Goal: Information Seeking & Learning: Learn about a topic

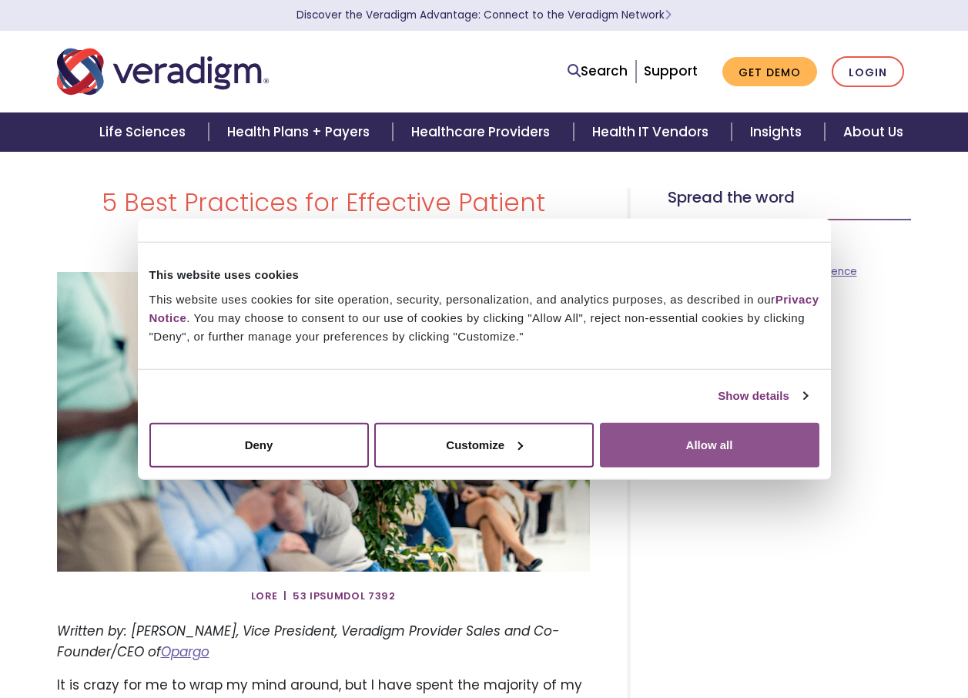
click at [751, 440] on button "Allow all" at bounding box center [709, 444] width 219 height 45
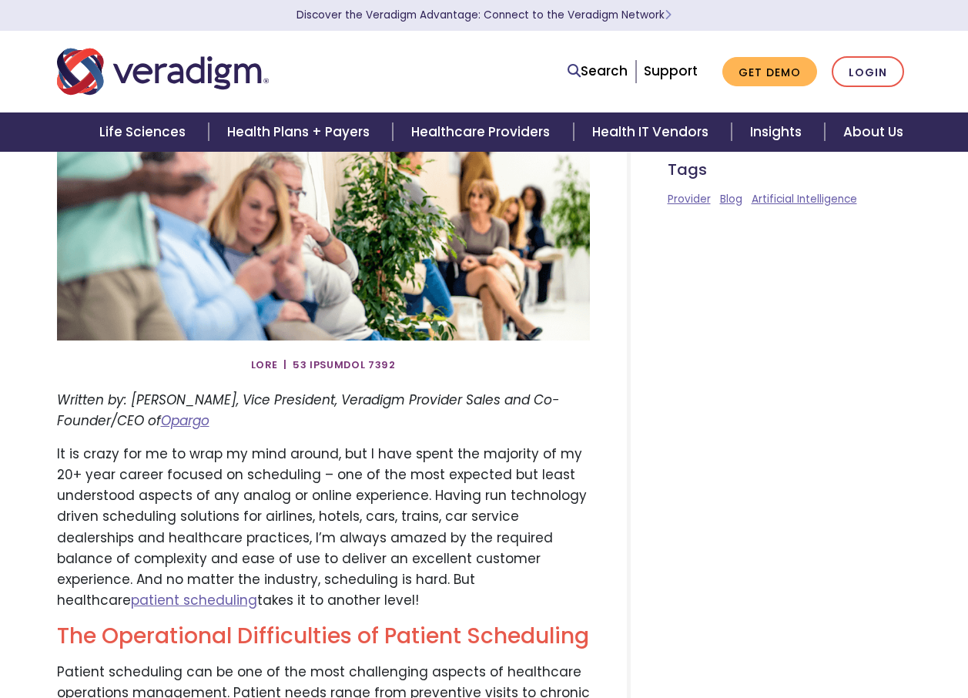
scroll to position [308, 0]
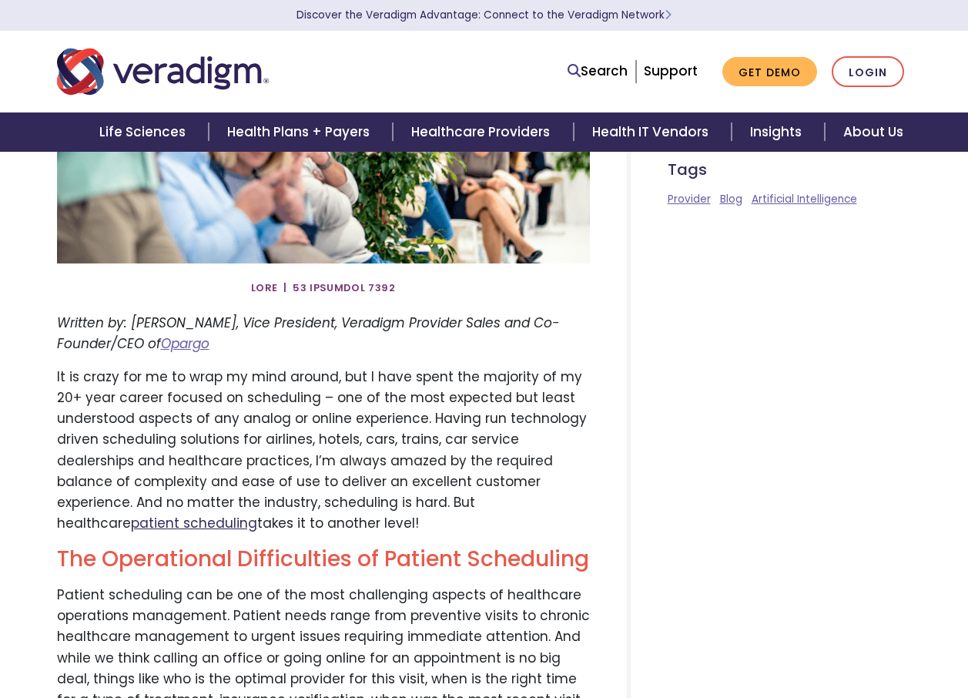
click at [257, 514] on link "patient scheduling" at bounding box center [194, 523] width 126 height 18
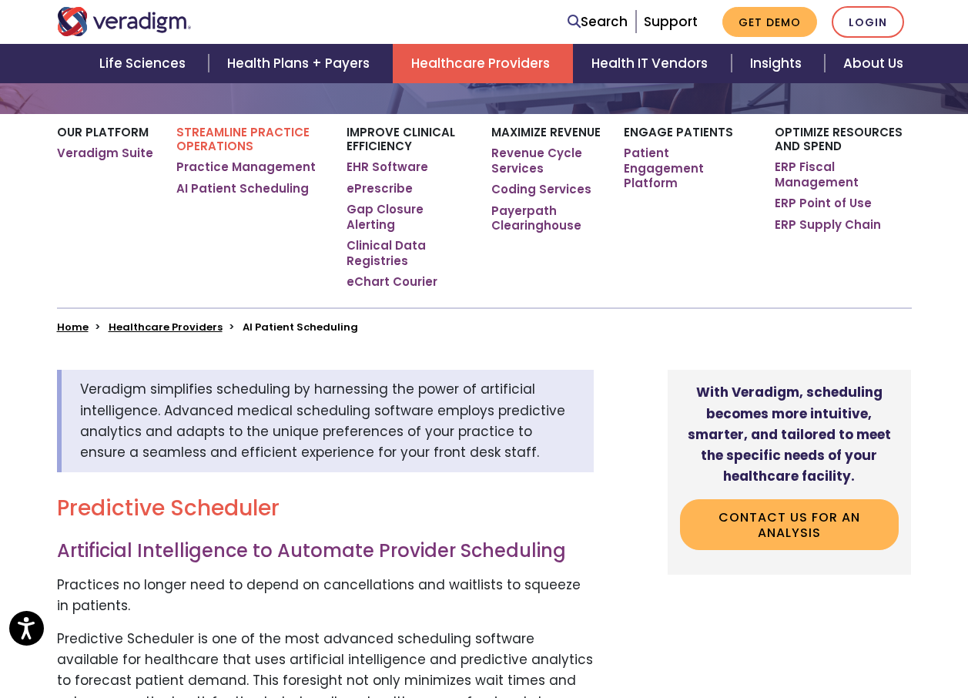
scroll to position [231, 0]
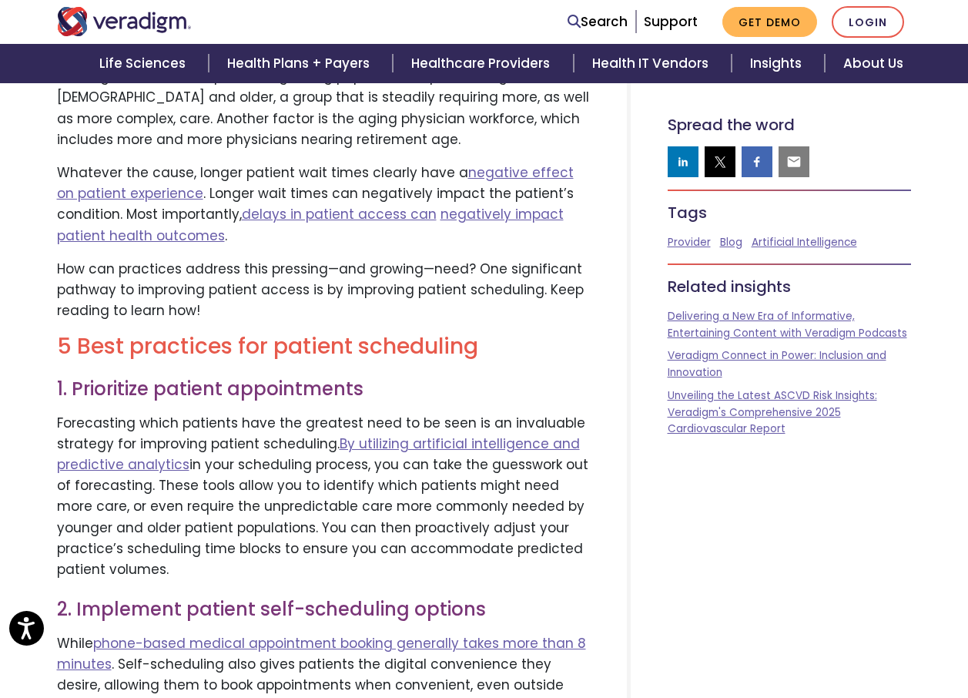
scroll to position [1599, 0]
